Goal: Entertainment & Leisure: Consume media (video, audio)

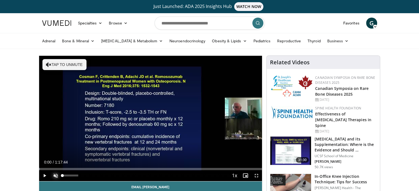
click at [55, 174] on span "Video Player" at bounding box center [55, 175] width 11 height 11
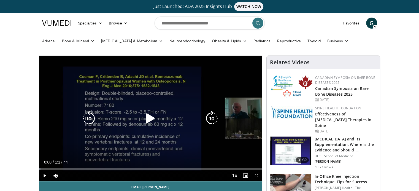
click at [149, 117] on icon "Video Player" at bounding box center [150, 118] width 15 height 15
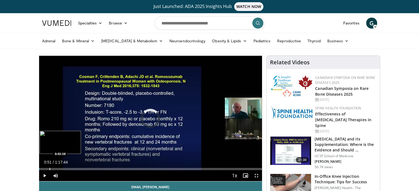
drag, startPoint x: 41, startPoint y: 170, endPoint x: 50, endPoint y: 168, distance: 8.8
click at [50, 168] on div "Loaded : 0.00% 0:03:33 0:03:38" at bounding box center [150, 167] width 223 height 5
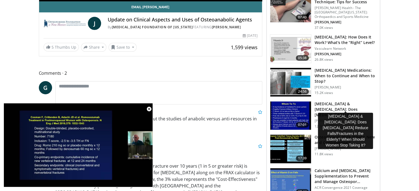
scroll to position [193, 0]
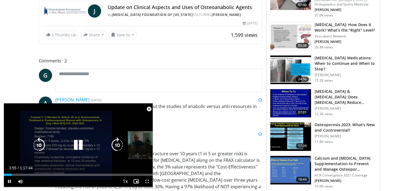
click at [77, 146] on icon "Video Player" at bounding box center [78, 145] width 15 height 15
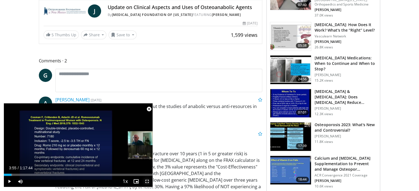
click at [148, 182] on span "Video Player" at bounding box center [147, 181] width 11 height 11
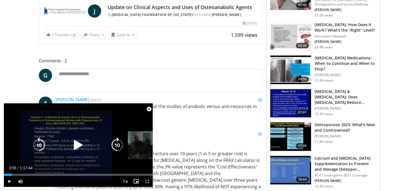
scroll to position [67, 0]
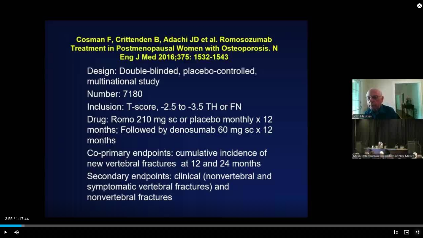
click at [418, 191] on span "Video Player" at bounding box center [417, 232] width 11 height 11
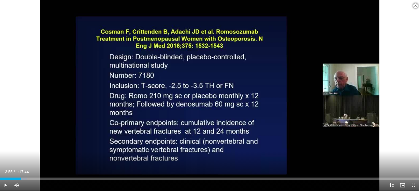
scroll to position [94, 0]
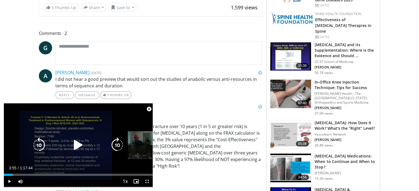
click at [77, 146] on icon "Video Player" at bounding box center [78, 145] width 15 height 15
drag, startPoint x: 147, startPoint y: 180, endPoint x: 148, endPoint y: 213, distance: 33.1
click at [148, 180] on span "Video Player" at bounding box center [147, 181] width 11 height 11
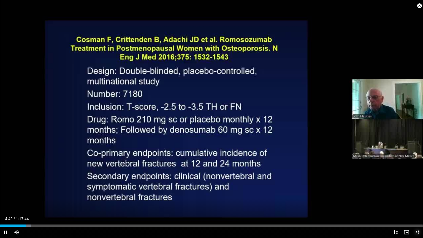
click at [417, 191] on span "Video Player" at bounding box center [417, 232] width 11 height 11
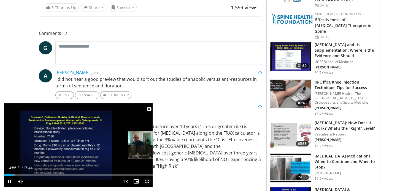
click at [148, 182] on span "Video Player" at bounding box center [147, 181] width 11 height 11
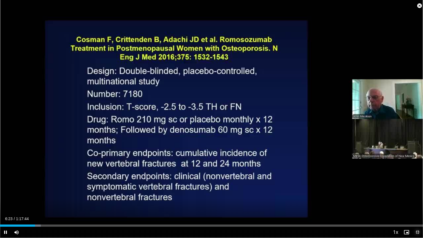
click at [418, 191] on span "Video Player" at bounding box center [417, 232] width 11 height 11
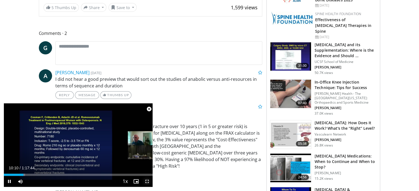
click at [147, 182] on span "Video Player" at bounding box center [147, 181] width 11 height 11
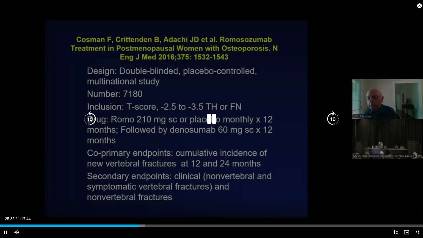
click at [213, 121] on icon "Video Player" at bounding box center [211, 118] width 15 height 15
